Goal: Task Accomplishment & Management: Manage account settings

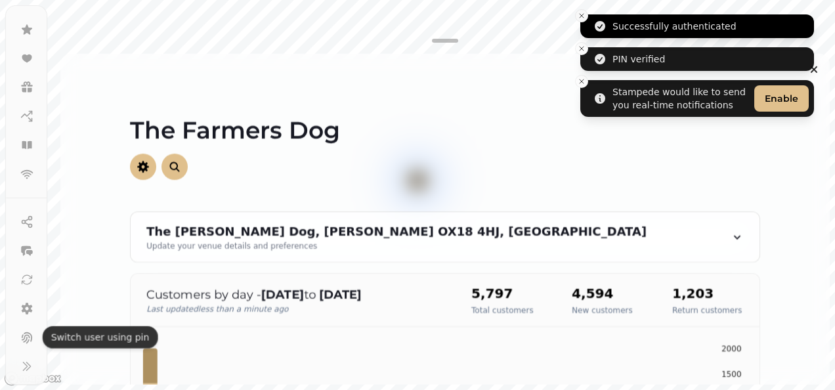
click at [580, 14] on icon "Close toast" at bounding box center [582, 16] width 8 height 8
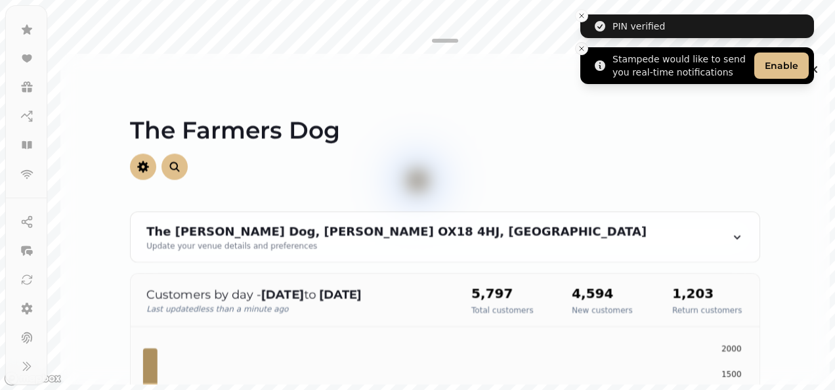
click at [579, 53] on button "Close toast" at bounding box center [581, 48] width 13 height 13
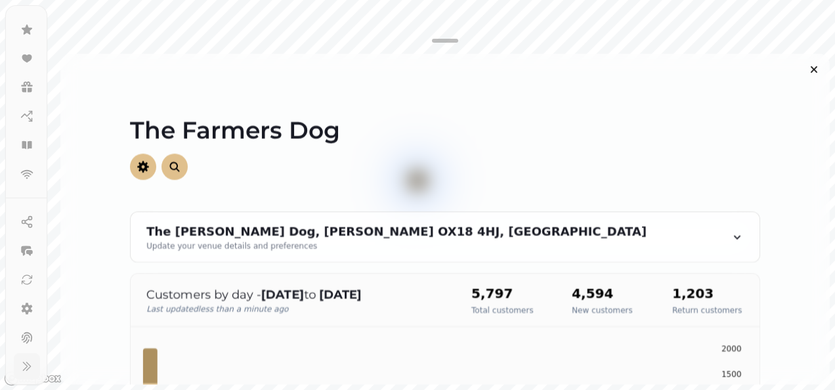
click at [24, 373] on button at bounding box center [27, 366] width 26 height 26
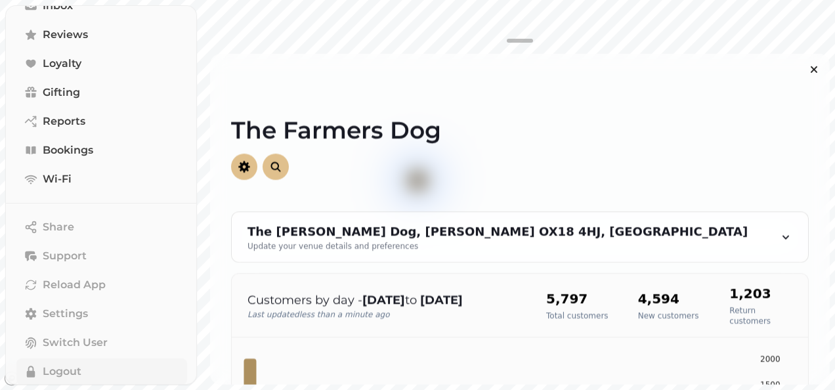
click at [81, 366] on span "Logout" at bounding box center [62, 372] width 39 height 16
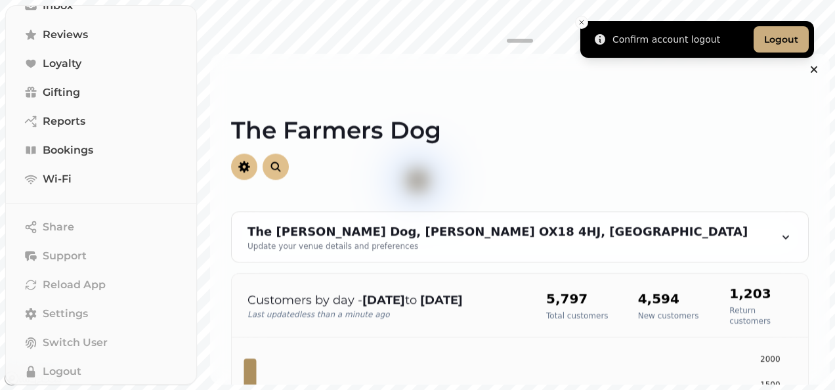
click at [783, 41] on button "Logout" at bounding box center [780, 39] width 55 height 26
